Goal: Share content: Share content

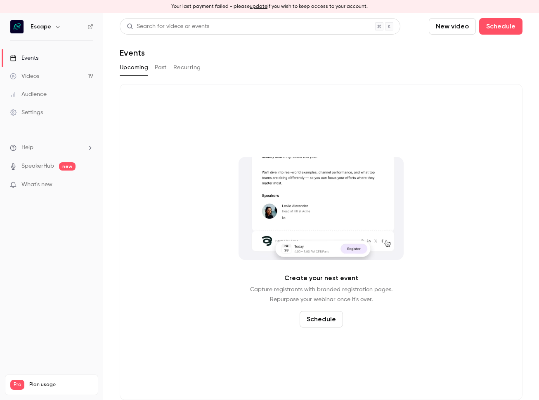
click at [168, 65] on div "Upcoming Past Recurring" at bounding box center [321, 67] width 402 height 13
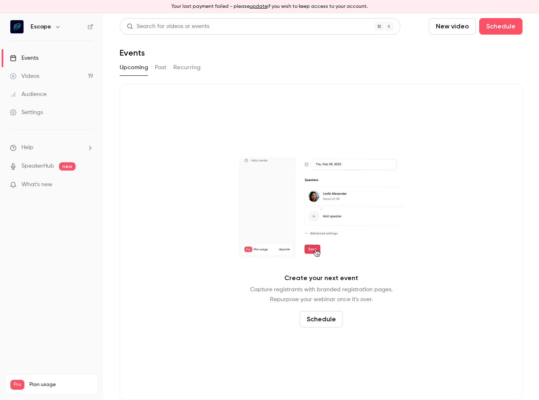
click at [160, 68] on button "Past" at bounding box center [161, 67] width 12 height 13
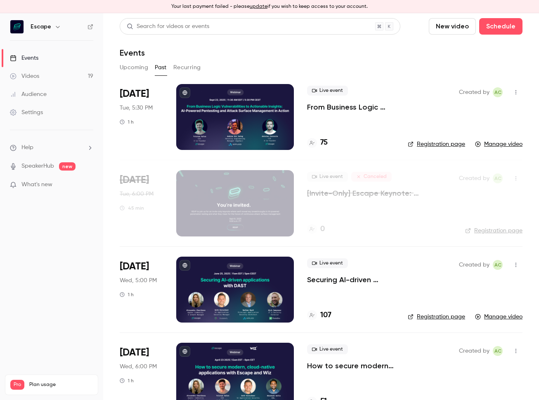
click at [250, 111] on div at bounding box center [235, 117] width 118 height 66
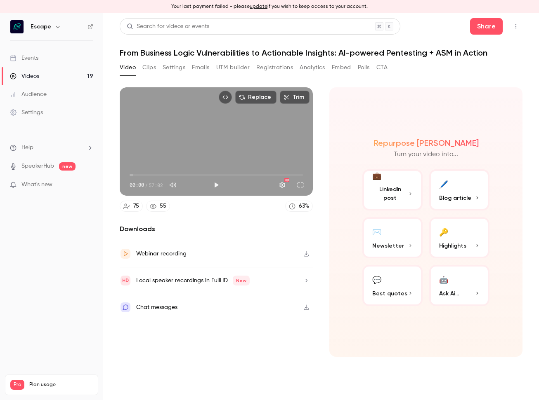
click at [152, 69] on button "Clips" at bounding box center [149, 67] width 14 height 13
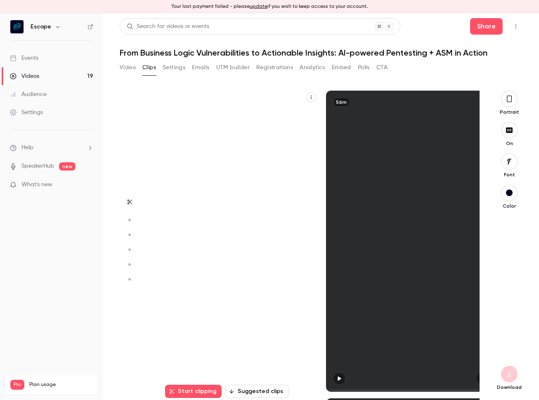
click at [176, 69] on button "Settings" at bounding box center [173, 67] width 23 height 13
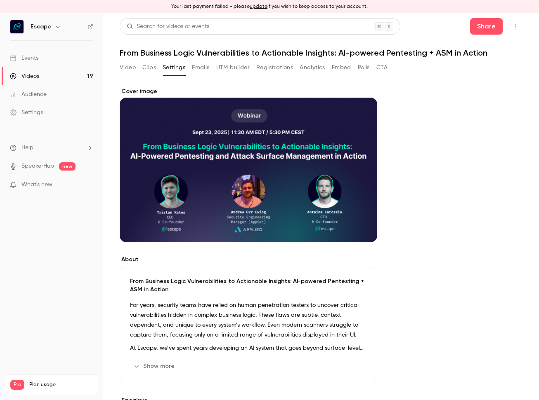
click at [387, 69] on button "CTA" at bounding box center [381, 67] width 11 height 13
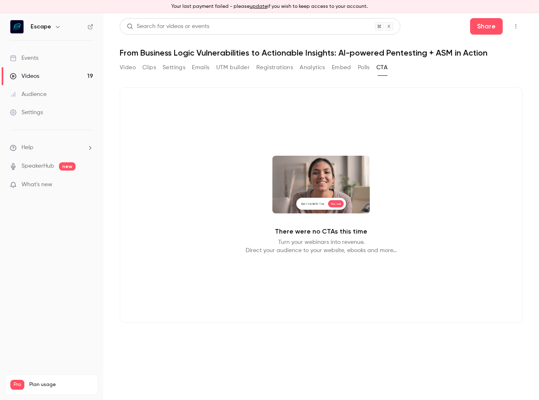
click at [136, 73] on div "Video Clips Settings Emails UTM builder Registrations Analytics Embed Polls CTA" at bounding box center [254, 67] width 268 height 13
click at [132, 69] on button "Video" at bounding box center [128, 67] width 16 height 13
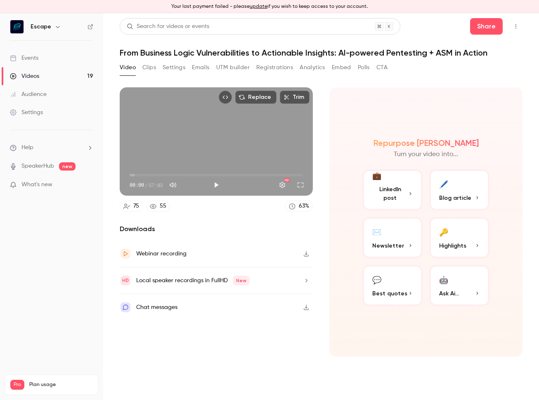
click at [393, 190] on button "💼 LinkedIn post" at bounding box center [392, 189] width 60 height 41
